Goal: Task Accomplishment & Management: Manage account settings

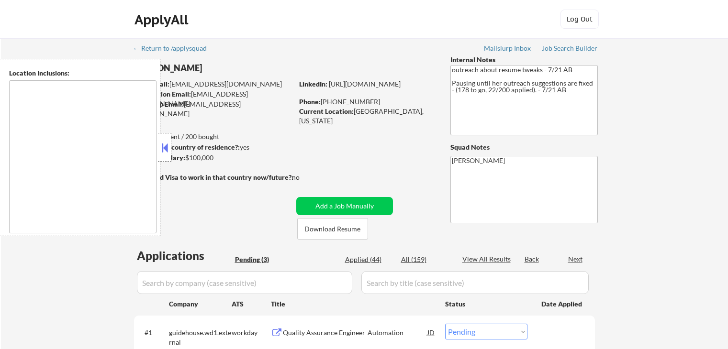
select select ""pending""
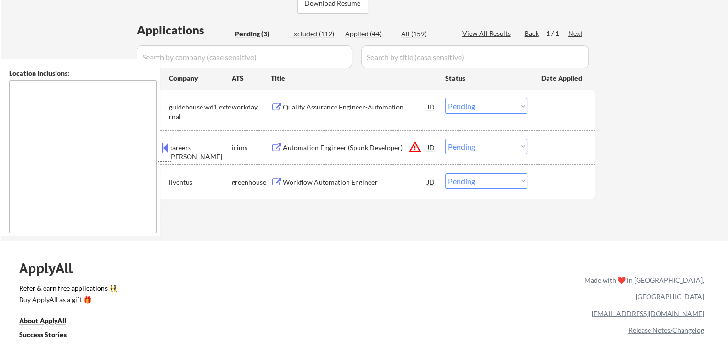
scroll to position [239, 0]
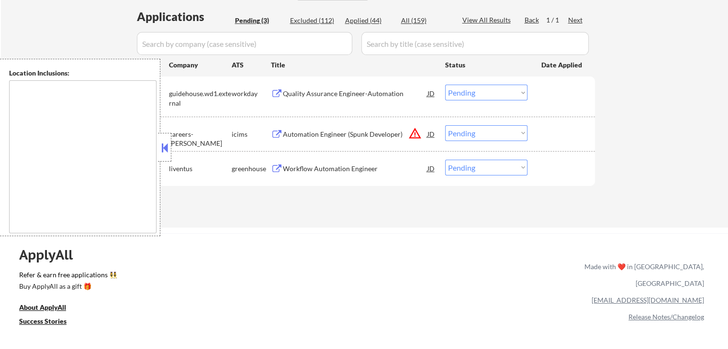
click at [415, 133] on button "warning_amber" at bounding box center [414, 133] width 13 height 13
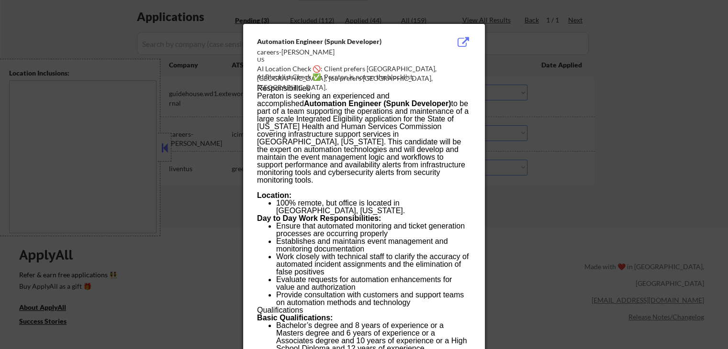
click at [599, 104] on div at bounding box center [364, 174] width 728 height 349
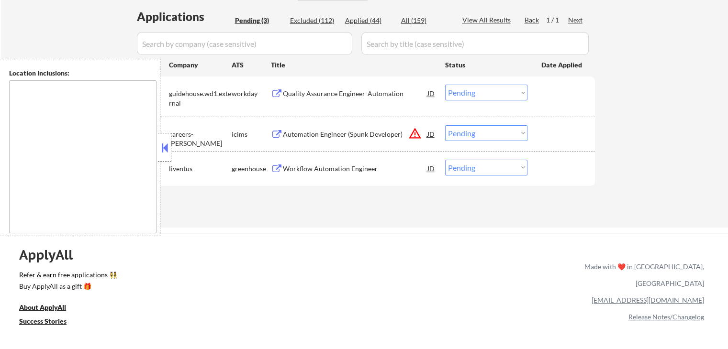
click at [490, 128] on select "Choose an option... Pending Applied Excluded (Questions) Excluded (Expired) Exc…" at bounding box center [486, 133] width 82 height 16
click at [445, 125] on select "Choose an option... Pending Applied Excluded (Questions) Excluded (Expired) Exc…" at bounding box center [486, 133] width 82 height 16
select select ""pending""
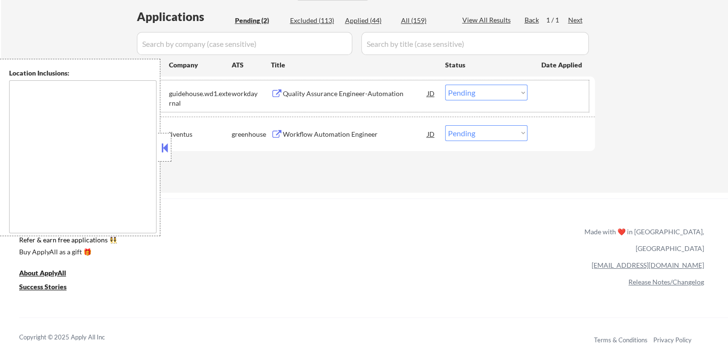
drag, startPoint x: 268, startPoint y: 92, endPoint x: 371, endPoint y: 92, distance: 103.3
click at [269, 92] on div "workday" at bounding box center [251, 94] width 39 height 10
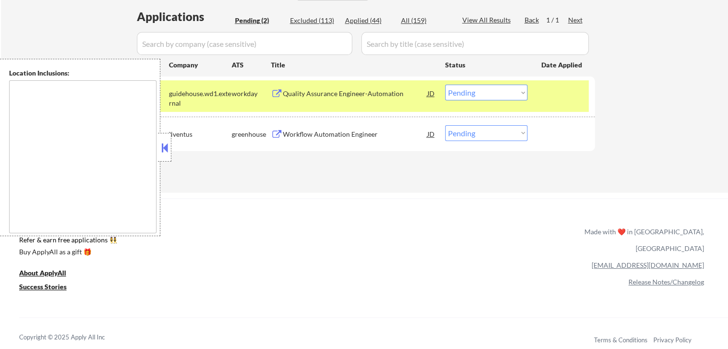
drag, startPoint x: 275, startPoint y: 90, endPoint x: 282, endPoint y: 90, distance: 7.7
click at [278, 90] on button at bounding box center [277, 93] width 12 height 9
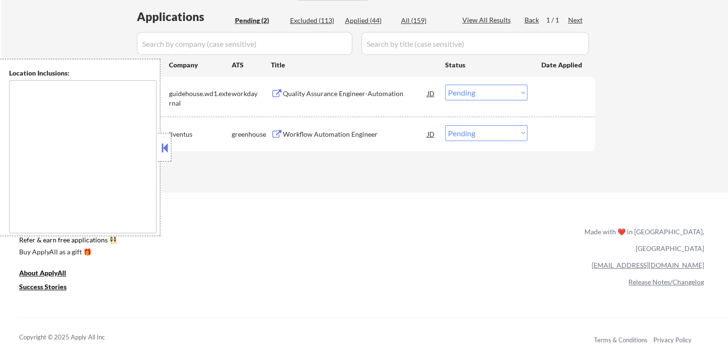
click at [471, 92] on select "Choose an option... Pending Applied Excluded (Questions) Excluded (Expired) Exc…" at bounding box center [486, 93] width 82 height 16
click at [445, 85] on select "Choose an option... Pending Applied Excluded (Questions) Excluded (Expired) Exc…" at bounding box center [486, 93] width 82 height 16
click at [274, 133] on button at bounding box center [277, 134] width 12 height 9
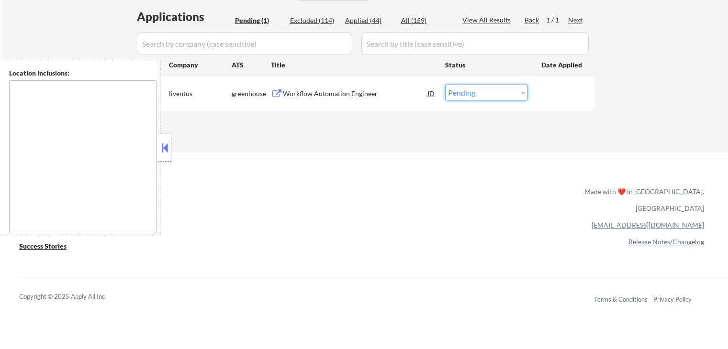
click at [476, 92] on select "Choose an option... Pending Applied Excluded (Questions) Excluded (Expired) Exc…" at bounding box center [486, 93] width 82 height 16
select select ""excluded__other_""
click at [445, 85] on select "Choose an option... Pending Applied Excluded (Questions) Excluded (Expired) Exc…" at bounding box center [486, 93] width 82 height 16
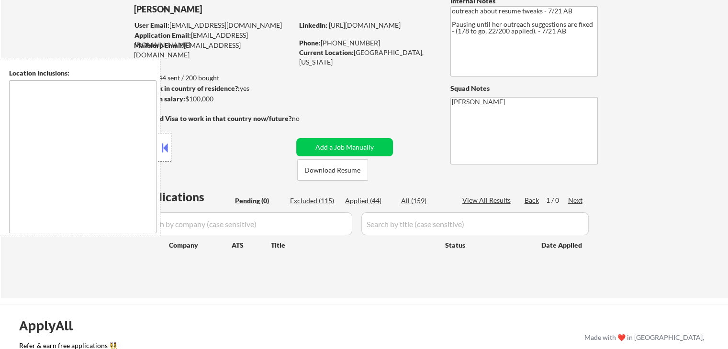
scroll to position [48, 0]
